Goal: Information Seeking & Learning: Find specific fact

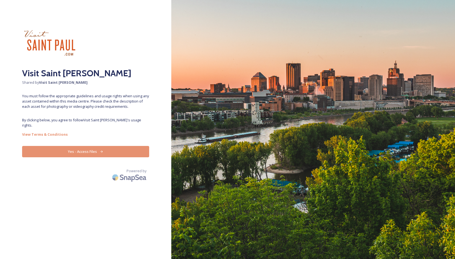
click at [79, 146] on button "Yes - Access Files" at bounding box center [85, 151] width 127 height 11
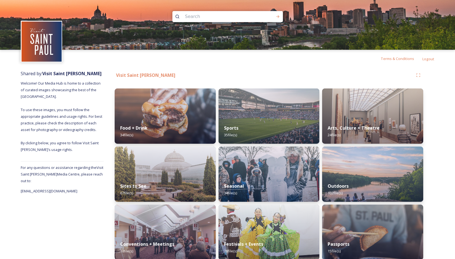
click at [210, 16] on input at bounding box center [220, 16] width 76 height 12
type input "Fitzgerald"
click at [274, 17] on div "Run Search" at bounding box center [278, 17] width 10 height 10
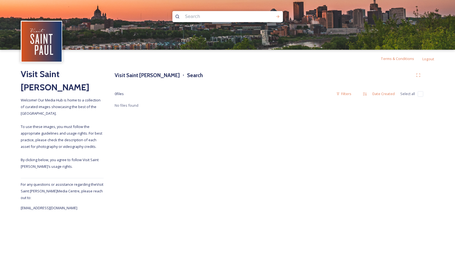
click at [200, 18] on input at bounding box center [220, 16] width 76 height 12
type input "theater"
click at [279, 16] on icon at bounding box center [277, 16] width 4 height 4
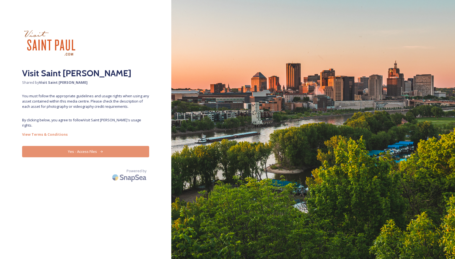
click at [79, 147] on button "Yes - Access Files" at bounding box center [85, 151] width 127 height 11
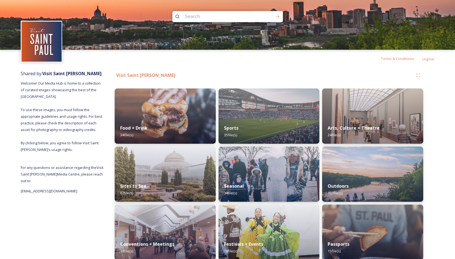
click at [188, 19] on input at bounding box center [220, 16] width 76 height 12
type input "turf club"
click at [276, 15] on icon at bounding box center [277, 16] width 4 height 4
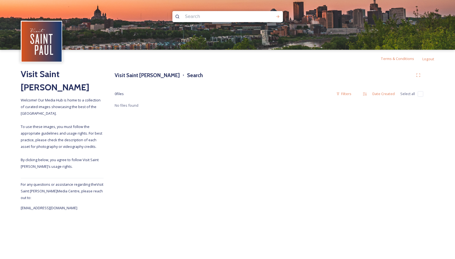
click at [195, 17] on input at bounding box center [220, 16] width 76 height 12
type input "turf"
click at [278, 16] on icon at bounding box center [277, 16] width 3 height 3
